Goal: Contribute content: Contribute content

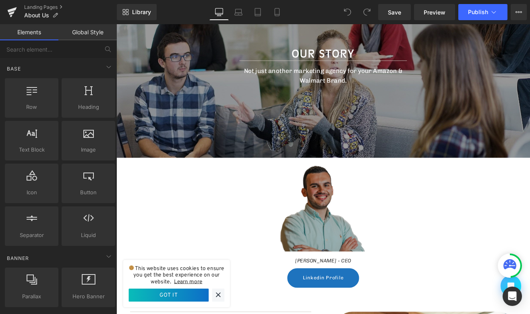
scroll to position [172, 0]
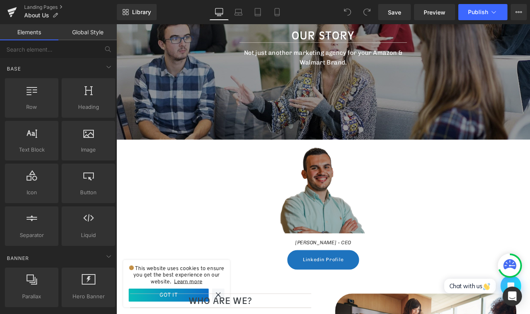
click at [335, 266] on img at bounding box center [360, 219] width 101 height 101
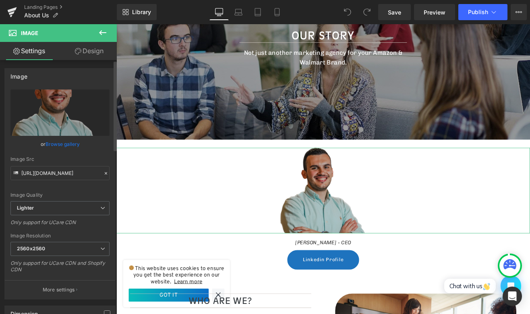
click at [65, 145] on link "Browse gallery" at bounding box center [62, 144] width 34 height 14
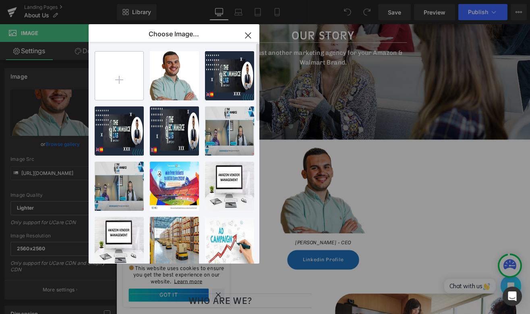
click at [127, 77] on input "file" at bounding box center [119, 76] width 48 height 48
type input "C:\fakepath\1735038706675 (2).jpeg"
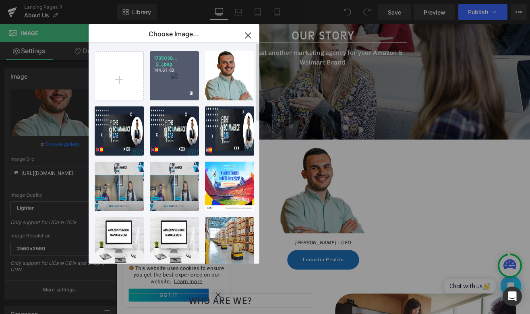
click at [167, 92] on div "1735038... _2_.jpeg 144.61 KB" at bounding box center [174, 75] width 49 height 49
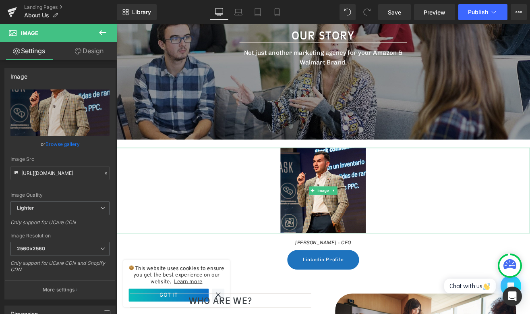
type input "[URL][DOMAIN_NAME]"
click at [71, 144] on link "Browse gallery" at bounding box center [62, 144] width 34 height 14
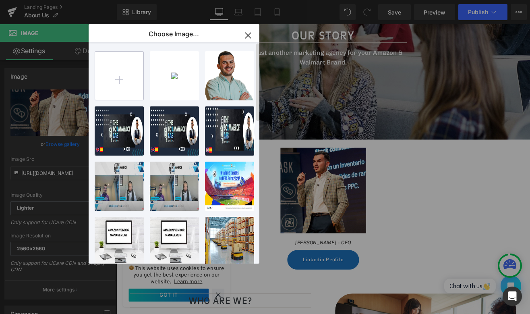
click at [114, 79] on input "file" at bounding box center [119, 76] width 48 height 48
type input "C:\fakepath\Profile Image.png"
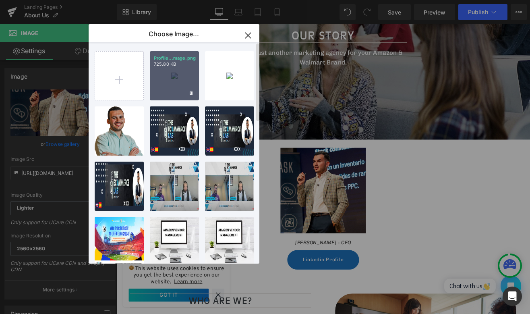
click at [180, 87] on div "Profile...mage.png 725.80 KB" at bounding box center [174, 75] width 49 height 49
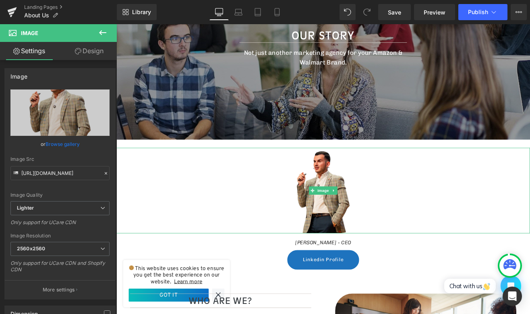
type input "[URL][DOMAIN_NAME]"
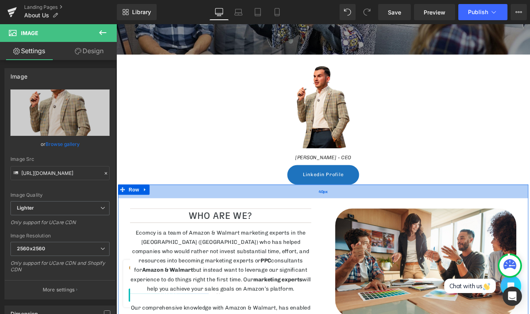
scroll to position [279, 0]
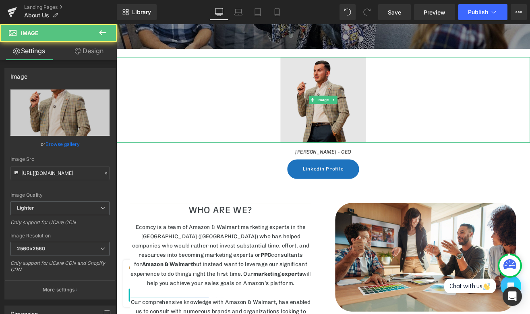
click at [373, 95] on img at bounding box center [360, 113] width 101 height 101
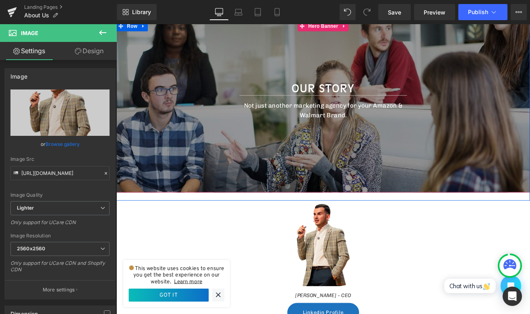
scroll to position [110, 0]
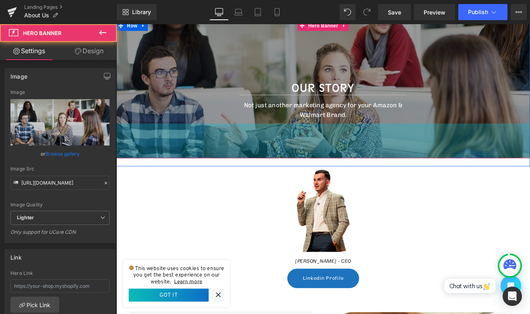
drag, startPoint x: 360, startPoint y: 171, endPoint x: 357, endPoint y: 130, distance: 41.6
click at [357, 130] on div "OUR STORY Heading Not just another marketing agency for your Amazon & Walmart B…" at bounding box center [359, 101] width 487 height 162
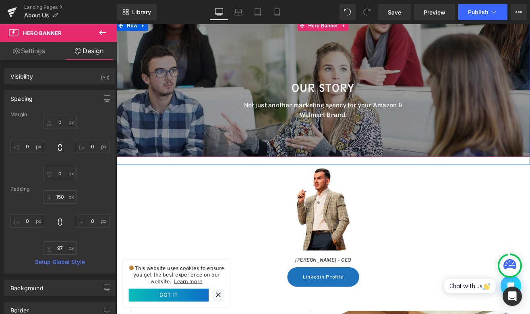
scroll to position [70, 0]
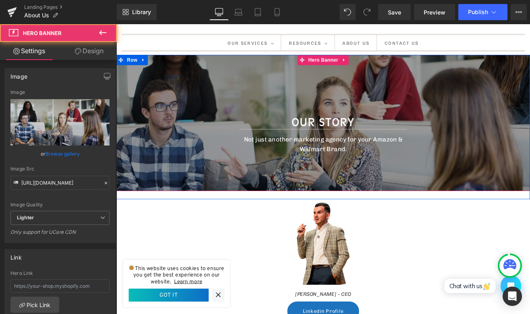
click at [289, 107] on div at bounding box center [359, 140] width 487 height 160
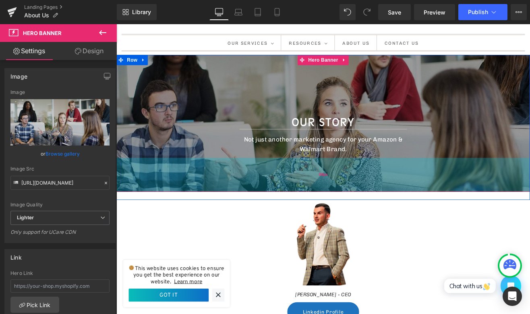
click at [355, 202] on span "99px" at bounding box center [359, 201] width 11 height 11
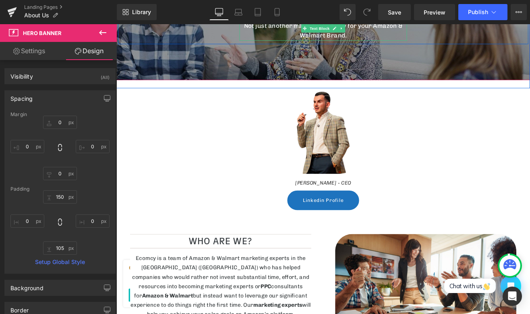
scroll to position [206, 0]
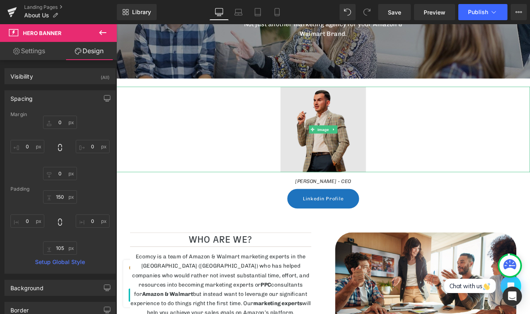
click at [359, 153] on img at bounding box center [360, 148] width 101 height 101
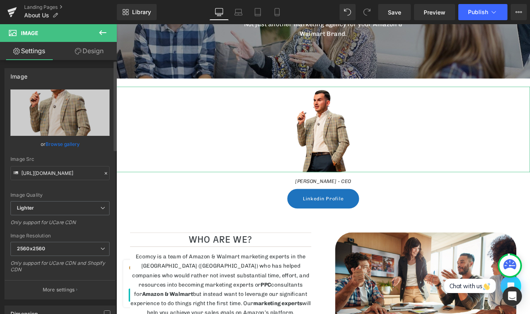
click at [62, 143] on link "Browse gallery" at bounding box center [62, 144] width 34 height 14
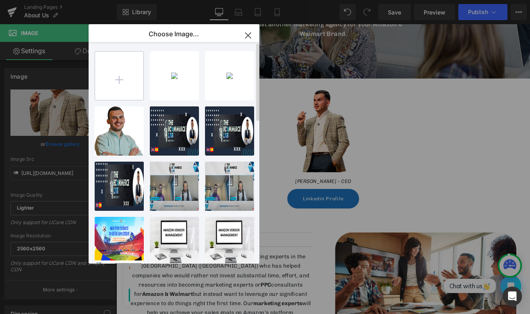
click at [110, 82] on input "file" at bounding box center [119, 76] width 48 height 48
type input "C:\fakepath\[PERSON_NAME] Ecomcy CEO.png"
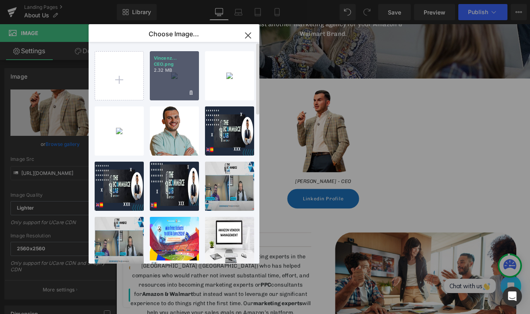
click at [178, 78] on div "Vincenz... CEO.png 2.32 MB" at bounding box center [174, 75] width 49 height 49
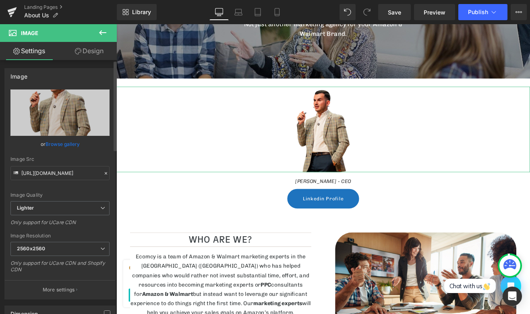
click at [72, 143] on link "Browse gallery" at bounding box center [62, 144] width 34 height 14
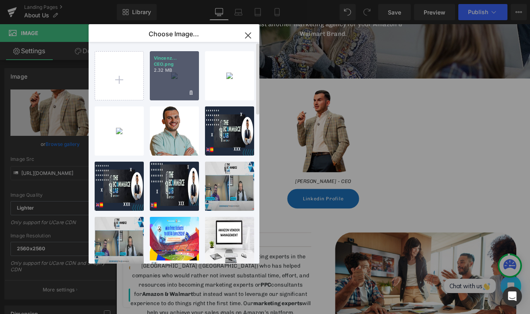
click at [185, 87] on div "Vincenz... CEO.png 2.32 MB" at bounding box center [174, 75] width 49 height 49
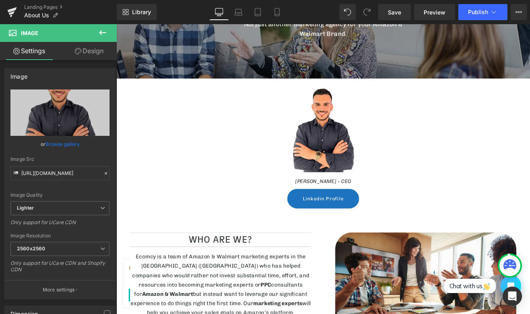
type input "[URL][DOMAIN_NAME]"
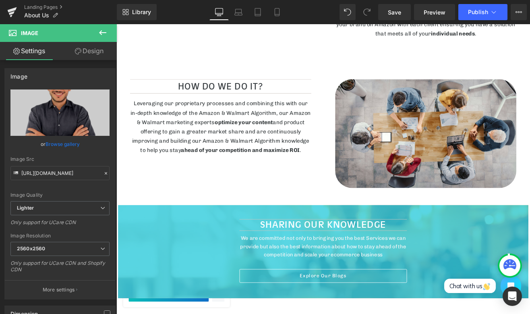
scroll to position [960, 0]
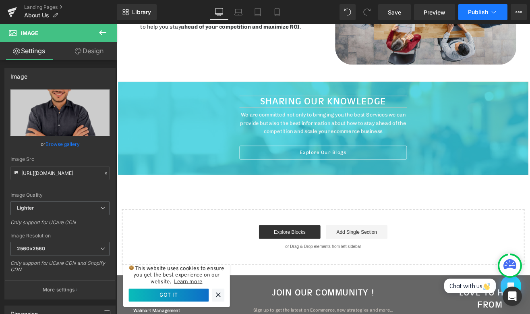
click at [470, 15] on span "Publish" at bounding box center [478, 12] width 20 height 6
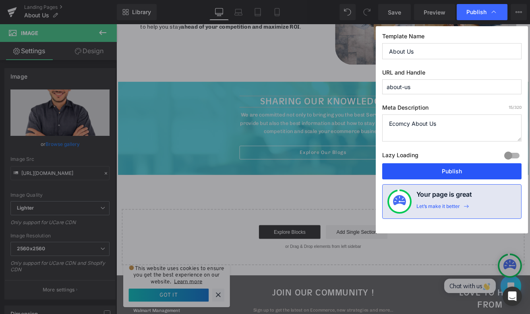
click at [419, 167] on button "Publish" at bounding box center [451, 171] width 139 height 16
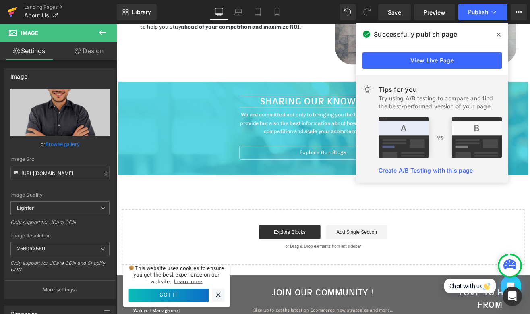
click at [14, 13] on icon at bounding box center [12, 12] width 10 height 20
